Goal: Task Accomplishment & Management: Complete application form

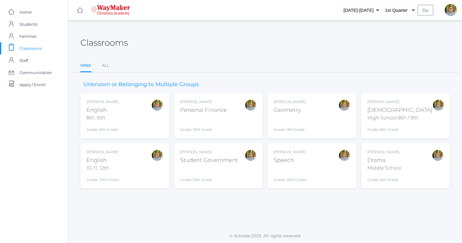
click at [428, 154] on div "Kylen Braileanu Drama Middle School Grade: 6th Grade THEATER" at bounding box center [405, 165] width 77 height 33
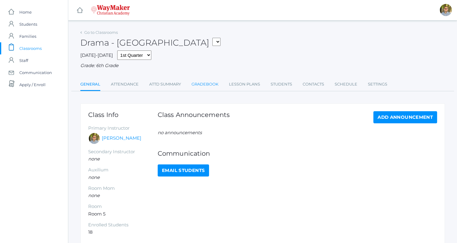
click at [203, 84] on link "Gradebook" at bounding box center [205, 84] width 27 height 12
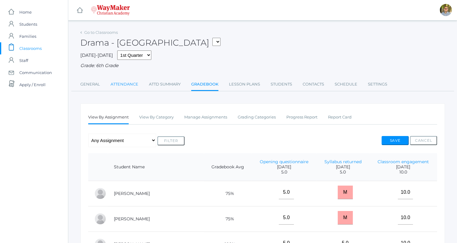
click at [133, 85] on link "Attendance" at bounding box center [125, 84] width 28 height 12
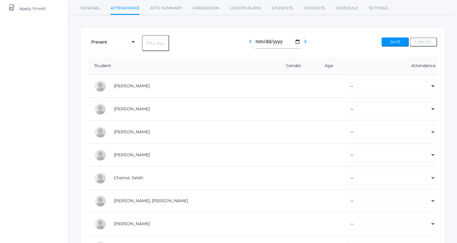
scroll to position [76, 0]
click at [161, 44] on button "Fill All" at bounding box center [155, 43] width 27 height 16
select select "P"
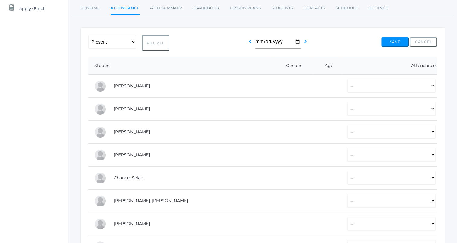
select select "P"
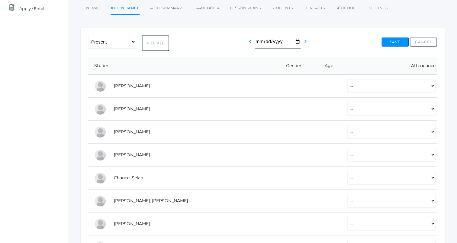
select select "P"
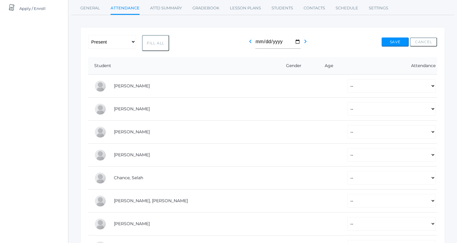
select select "P"
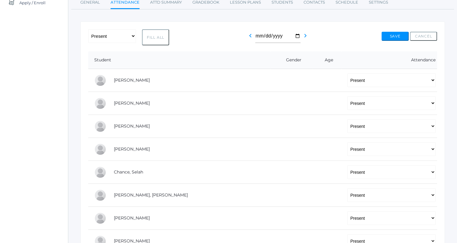
scroll to position [82, 0]
click at [364, 82] on select "-- Present Tardy Excused Tardy Unexcused Absent Excused Absent Unexcused" at bounding box center [392, 80] width 88 height 14
select select "AE"
click at [348, 73] on select "-- Present Tardy Excused Tardy Unexcused Absent Excused Absent Unexcused" at bounding box center [392, 80] width 88 height 14
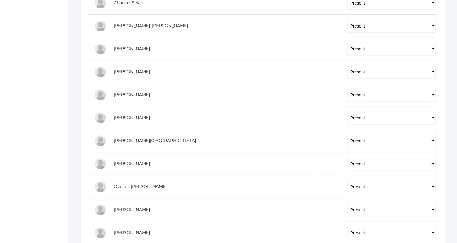
scroll to position [257, 0]
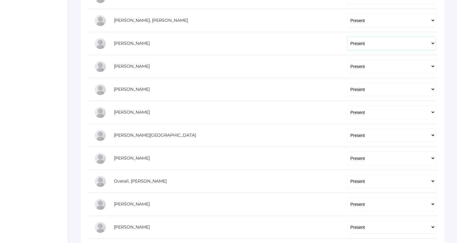
click at [358, 45] on select "-- Present Tardy Excused Tardy Unexcused Absent Excused Absent Unexcused" at bounding box center [392, 44] width 88 height 14
select select "AE"
click at [348, 37] on select "-- Present Tardy Excused Tardy Unexcused Absent Excused Absent Unexcused" at bounding box center [392, 44] width 88 height 14
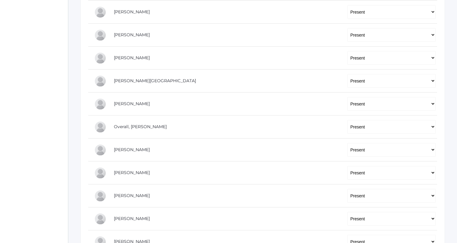
scroll to position [316, 0]
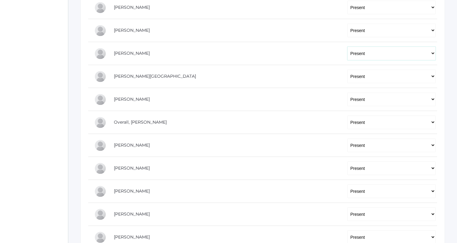
click at [358, 49] on select "-- Present Tardy Excused Tardy Unexcused Absent Excused Absent Unexcused" at bounding box center [392, 54] width 88 height 14
select select "AE"
click at [348, 47] on select "-- Present Tardy Excused Tardy Unexcused Absent Excused Absent Unexcused" at bounding box center [392, 54] width 88 height 14
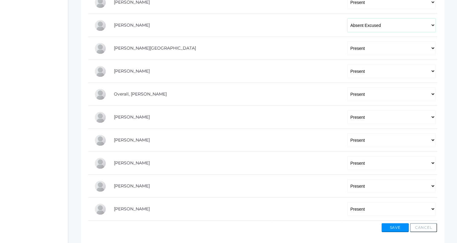
scroll to position [367, 0]
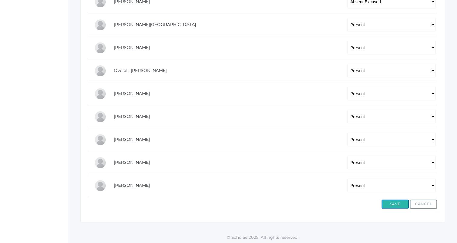
click at [394, 200] on button "Save" at bounding box center [395, 204] width 27 height 9
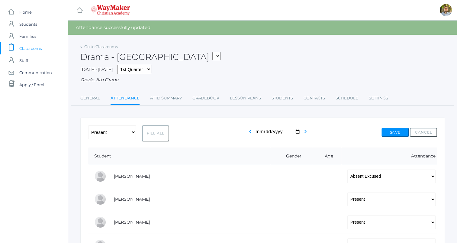
click at [34, 47] on span "Classrooms" at bounding box center [30, 48] width 22 height 12
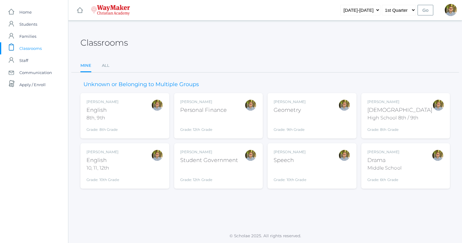
click at [230, 168] on div "Grade: 12th Grade" at bounding box center [209, 175] width 58 height 16
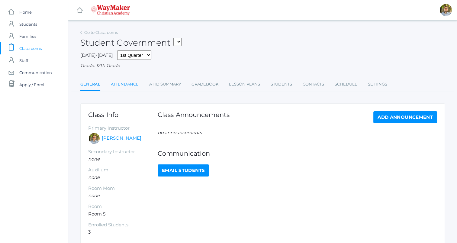
click at [119, 85] on link "Attendance" at bounding box center [125, 84] width 28 height 12
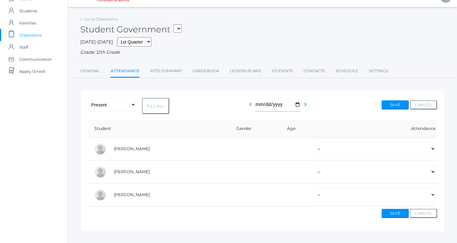
scroll to position [24, 0]
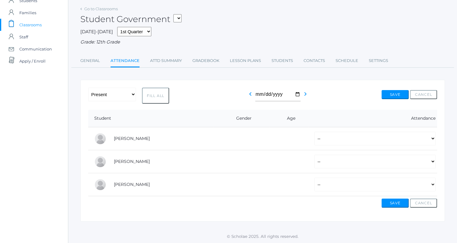
click at [158, 96] on button "Fill All" at bounding box center [155, 96] width 27 height 16
select select "P"
click at [379, 184] on select "-- Present Tardy Excused Tardy Unexcused Absent Excused Absent Unexcused" at bounding box center [375, 185] width 121 height 14
select select "TE"
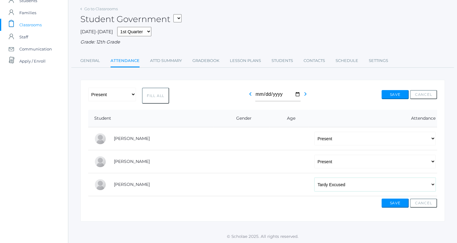
click at [315, 178] on select "-- Present Tardy Excused Tardy Unexcused Absent Excused Absent Unexcused" at bounding box center [375, 185] width 121 height 14
click at [396, 203] on button "Save" at bounding box center [395, 203] width 27 height 9
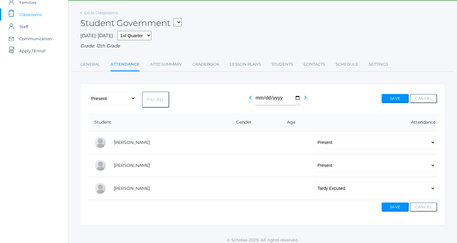
scroll to position [37, 0]
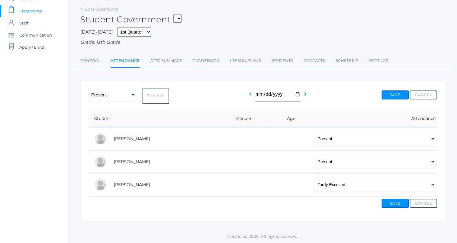
click at [35, 11] on span "Classrooms" at bounding box center [30, 11] width 22 height 12
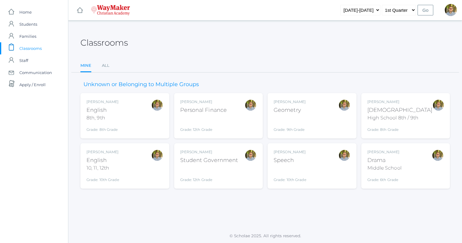
click at [324, 170] on div "Kylen Braileanu Speech Grade: 10th Grade SPEECH" at bounding box center [312, 165] width 77 height 33
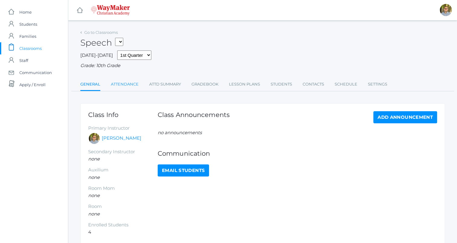
click at [132, 83] on link "Attendance" at bounding box center [125, 84] width 28 height 12
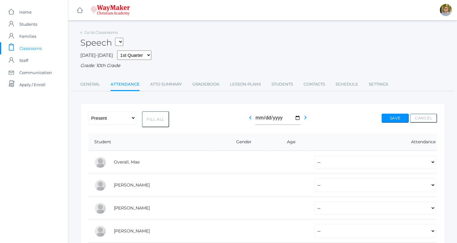
click at [27, 48] on span "Classrooms" at bounding box center [30, 48] width 22 height 12
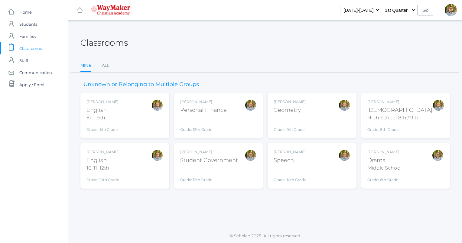
click at [315, 118] on div "Kylen Braileanu Geometry Grade: 9th Grade GEOM" at bounding box center [312, 115] width 77 height 33
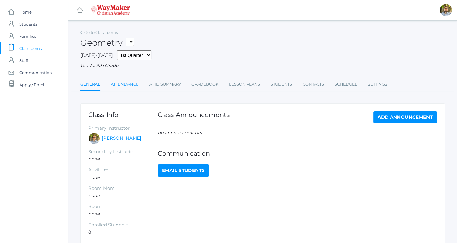
click at [122, 85] on link "Attendance" at bounding box center [125, 84] width 28 height 12
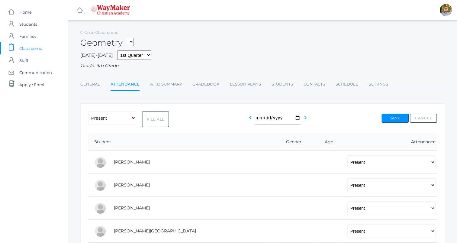
click at [39, 45] on span "Classrooms" at bounding box center [30, 48] width 22 height 12
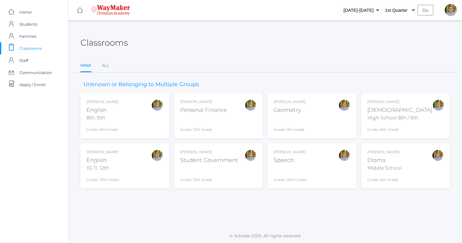
click at [135, 181] on div "Kylen Braileanu English 10, 11, 12th Grade: 10th Grade HSENGLISH" at bounding box center [124, 165] width 77 height 33
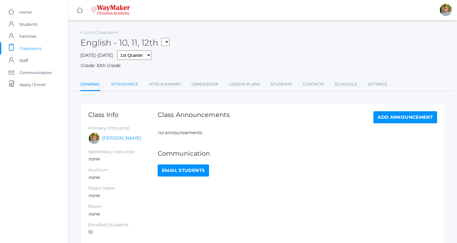
click at [126, 84] on link "Attendance" at bounding box center [125, 84] width 28 height 12
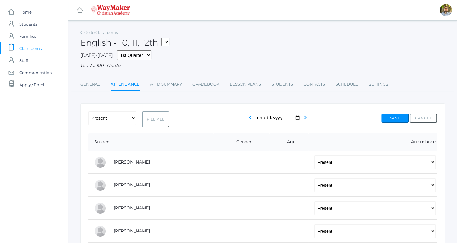
click at [35, 50] on span "Classrooms" at bounding box center [30, 48] width 22 height 12
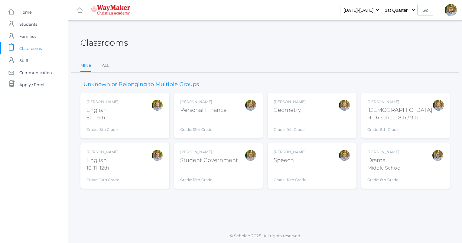
click at [113, 108] on div "English" at bounding box center [102, 110] width 32 height 8
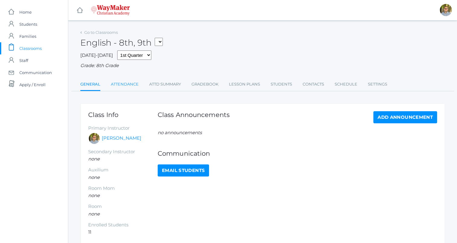
click at [123, 81] on link "Attendance" at bounding box center [125, 84] width 28 height 12
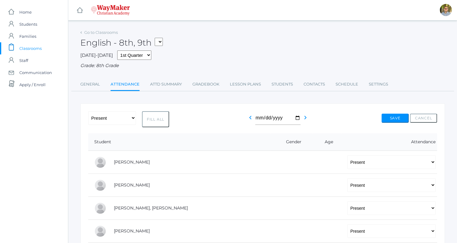
click at [37, 47] on span "Classrooms" at bounding box center [30, 48] width 22 height 12
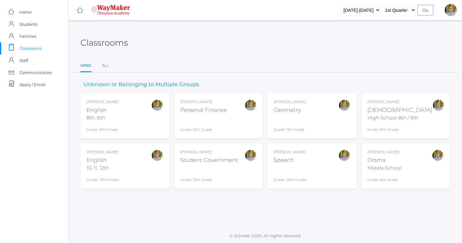
click at [415, 108] on div "[DEMOGRAPHIC_DATA]" at bounding box center [399, 110] width 65 height 8
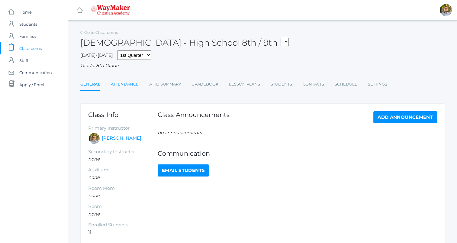
click at [124, 80] on link "Attendance" at bounding box center [125, 84] width 28 height 12
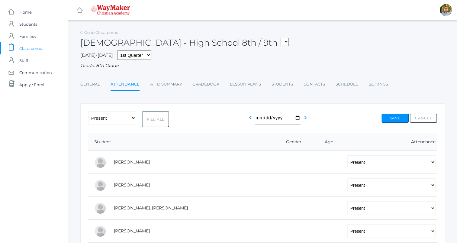
click at [42, 51] on link "icons/clipboard/plain Created with Sketch. Classrooms" at bounding box center [34, 48] width 68 height 12
